Goal: Check status: Check status

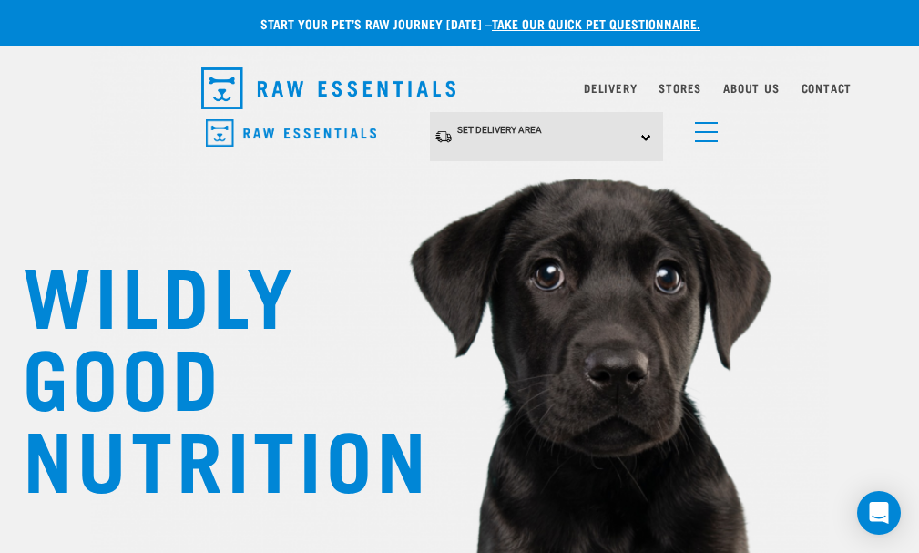
click at [0, 0] on div "Set Delivery Area North Island South Island" at bounding box center [0, 0] width 0 height 0
click at [0, 0] on link "[GEOGRAPHIC_DATA]" at bounding box center [0, 0] width 0 height 0
click at [0, 0] on span "[GEOGRAPHIC_DATA]" at bounding box center [0, 0] width 0 height 0
click at [0, 0] on link "[GEOGRAPHIC_DATA]" at bounding box center [0, 0] width 0 height 0
click at [0, 0] on img "dropdown navigation" at bounding box center [0, 0] width 0 height 0
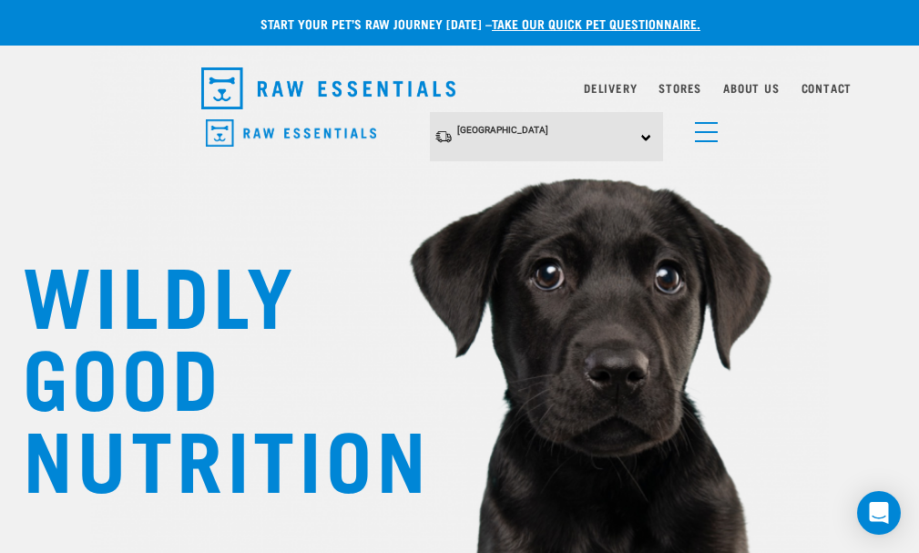
click at [637, 91] on link "Delivery" at bounding box center [610, 88] width 53 height 6
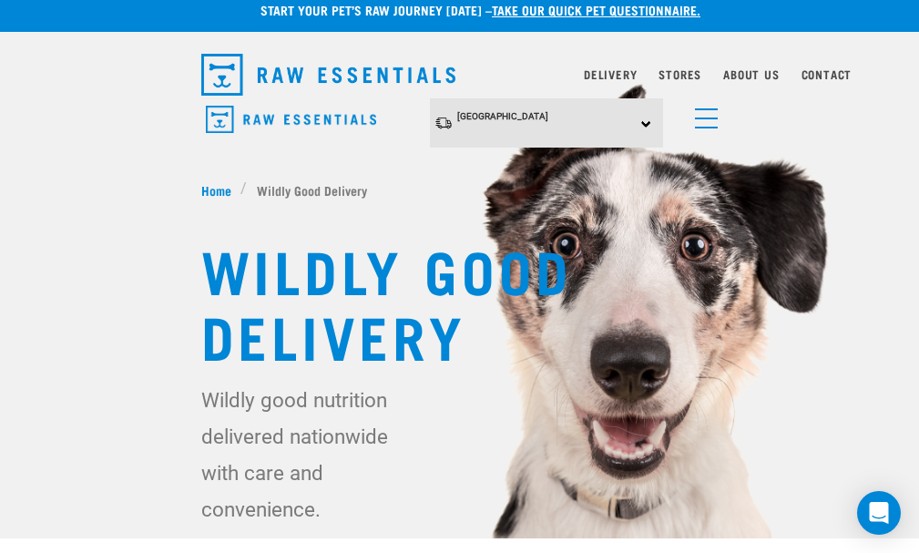
scroll to position [364, 0]
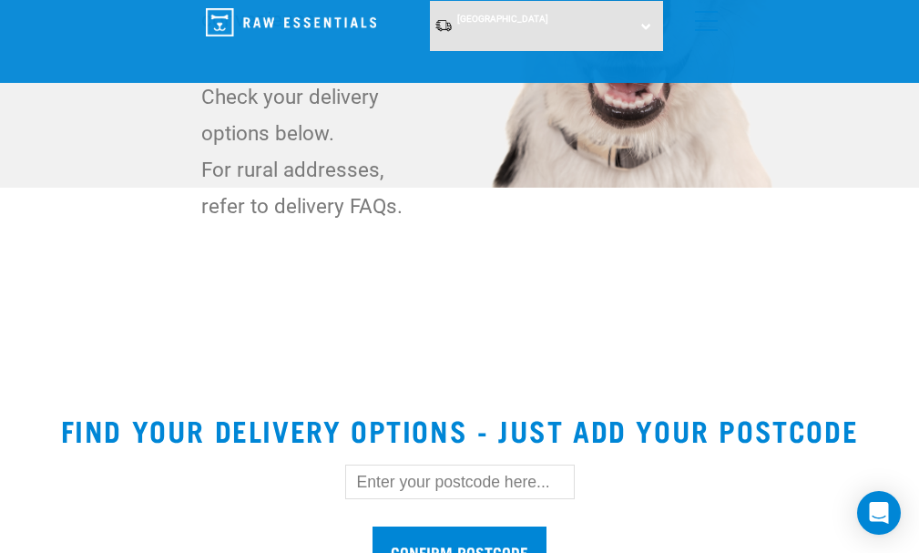
click at [413, 465] on input "text" at bounding box center [460, 482] width 230 height 35
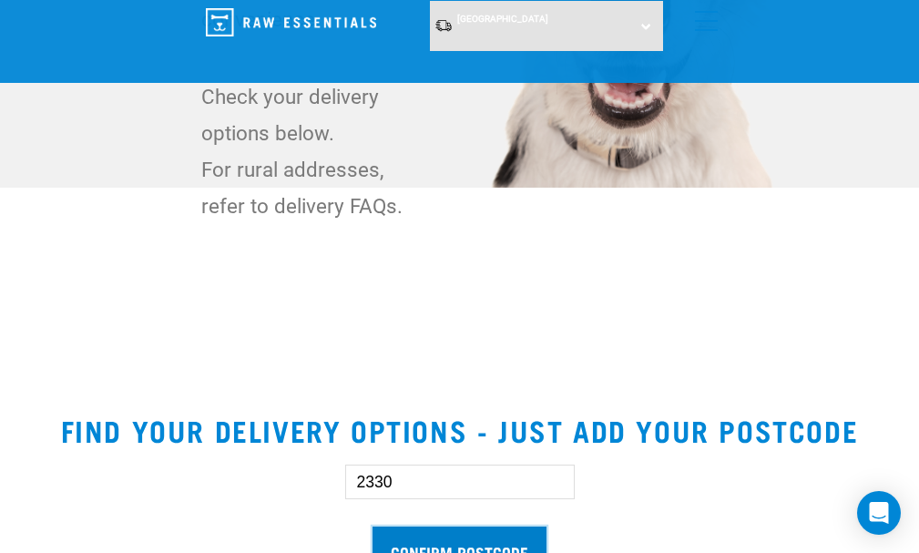
click at [498, 527] on input "Confirm postcode" at bounding box center [460, 551] width 174 height 48
click at [345, 465] on input "2330" at bounding box center [460, 482] width 230 height 35
type input "3330"
click at [484, 527] on input "Confirm postcode" at bounding box center [460, 551] width 174 height 48
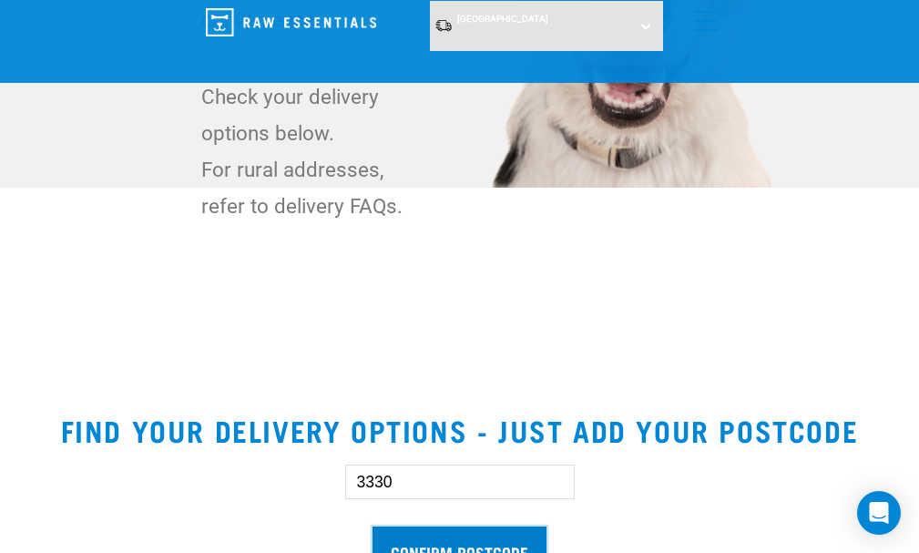
click at [453, 527] on input "Confirm postcode" at bounding box center [460, 551] width 174 height 48
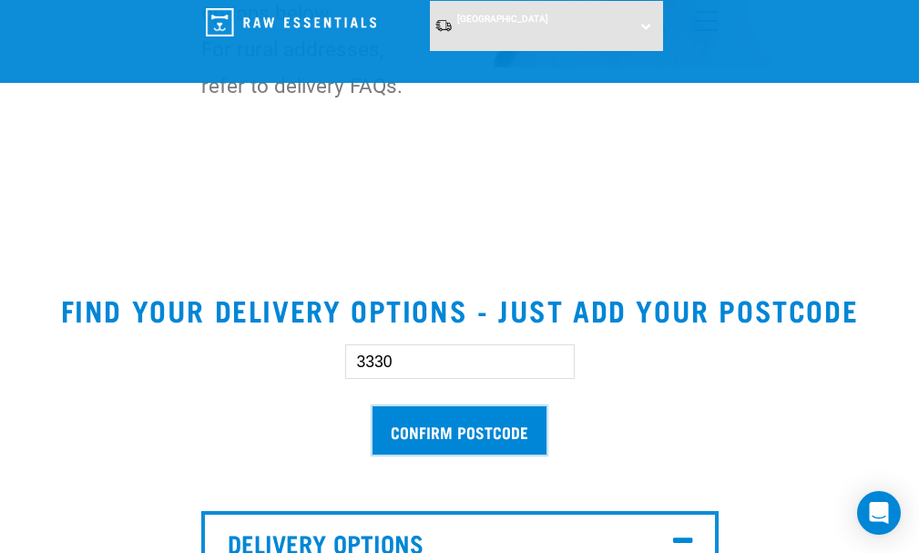
scroll to position [456, 0]
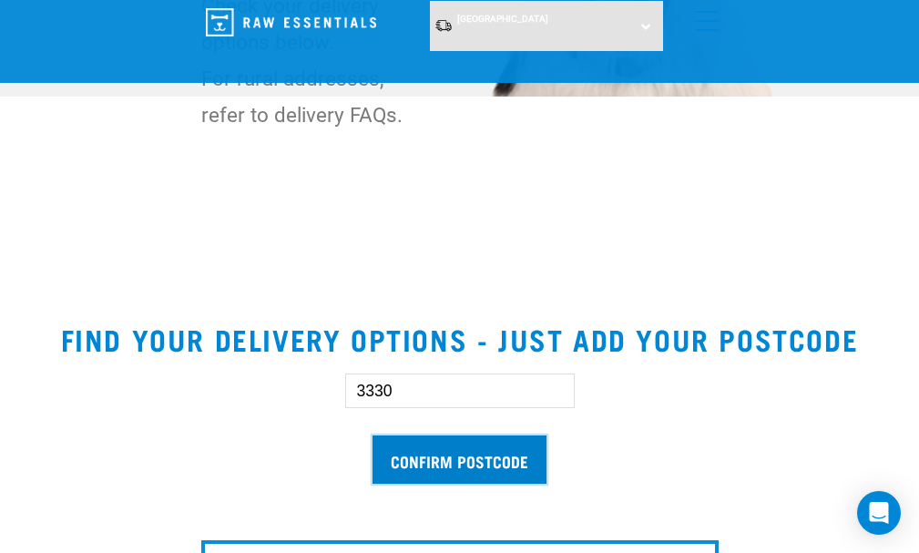
click at [466, 436] on input "Confirm postcode" at bounding box center [460, 460] width 174 height 48
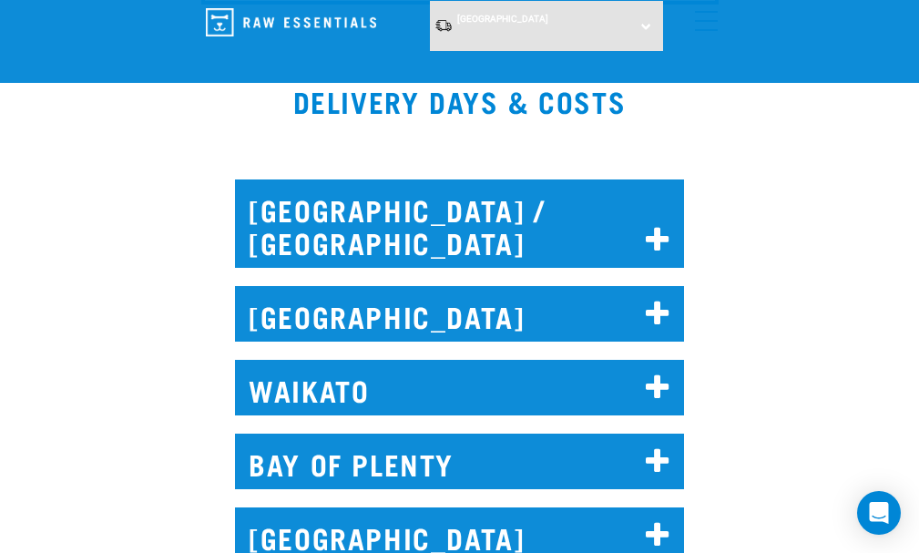
scroll to position [1640, 0]
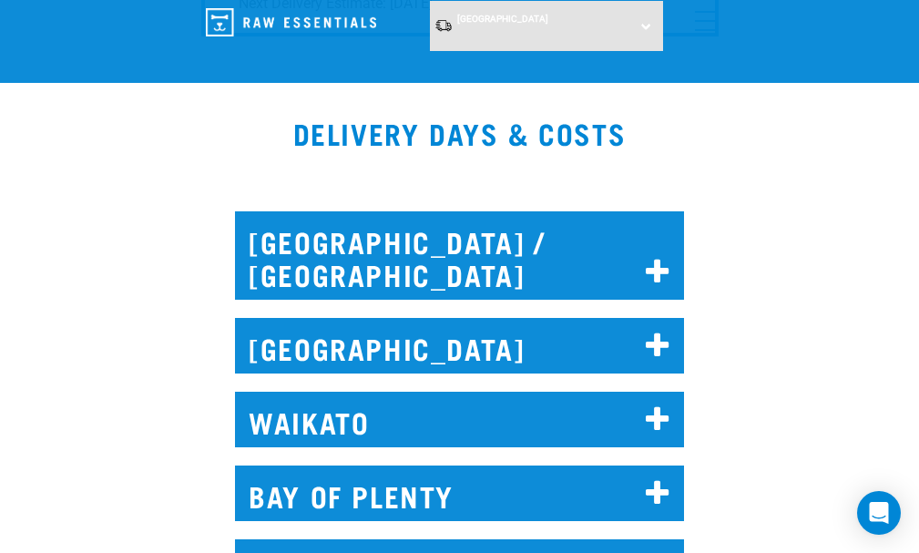
click at [660, 479] on icon at bounding box center [658, 493] width 25 height 29
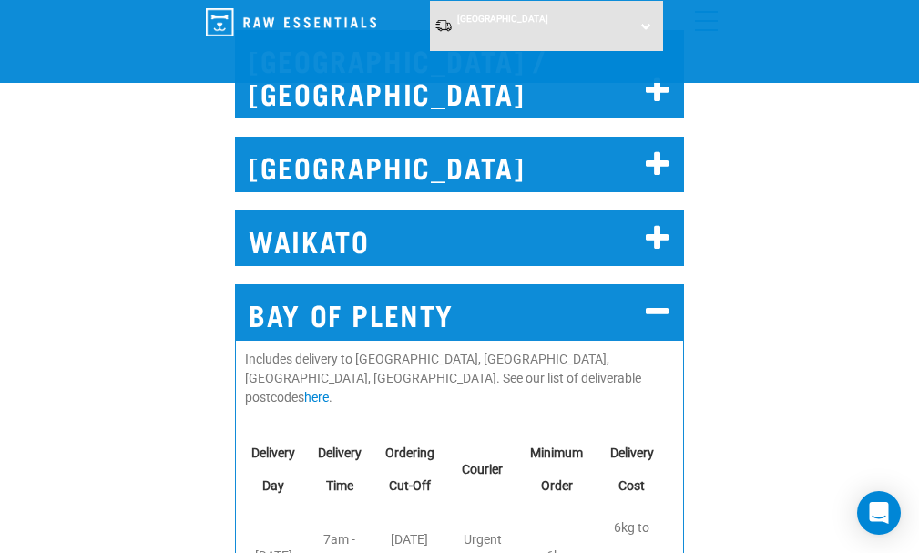
scroll to position [1822, 0]
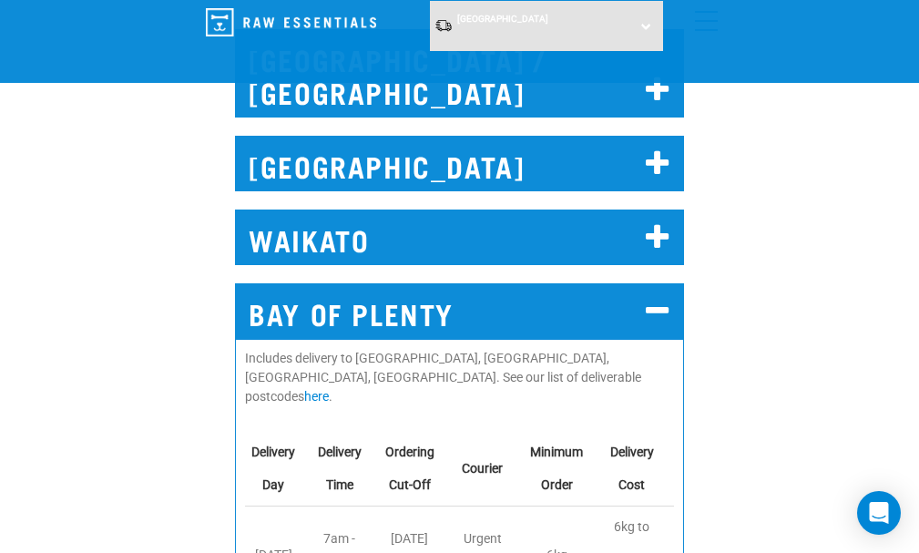
click at [663, 297] on icon at bounding box center [658, 311] width 25 height 29
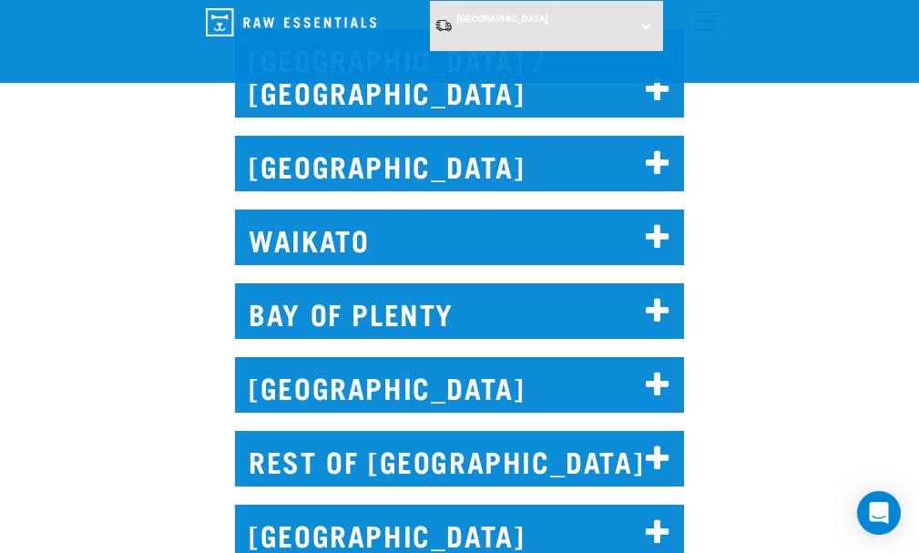
scroll to position [1640, 0]
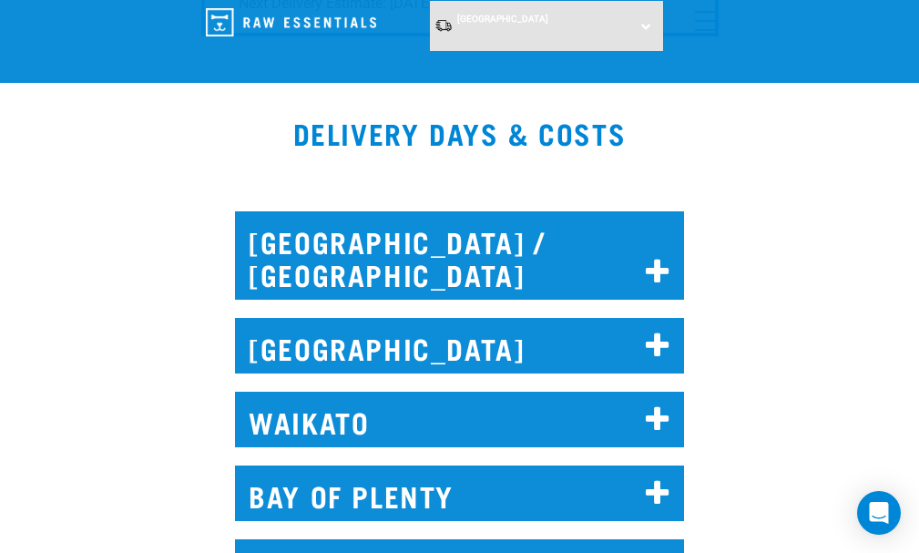
click at [381, 392] on h2 "WAIKATO" at bounding box center [459, 420] width 449 height 56
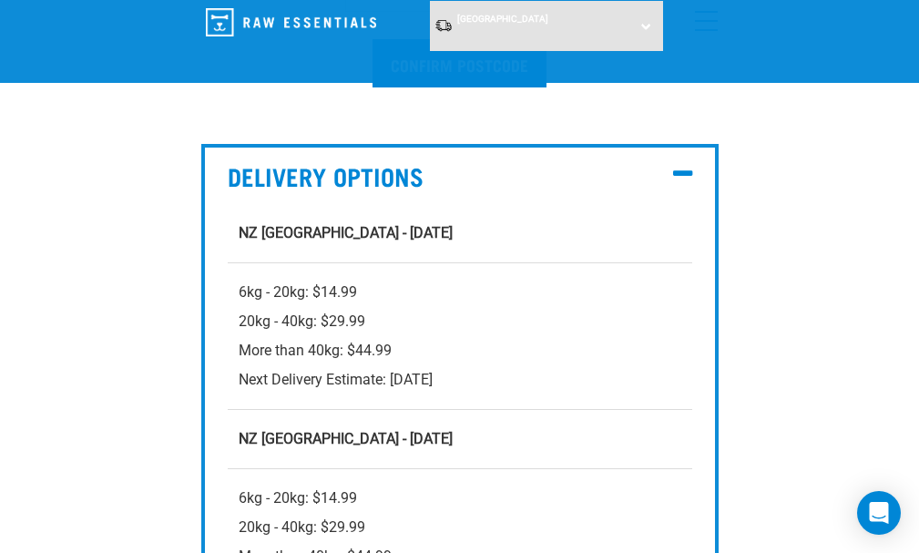
scroll to position [820, 0]
